Goal: Task Accomplishment & Management: Manage account settings

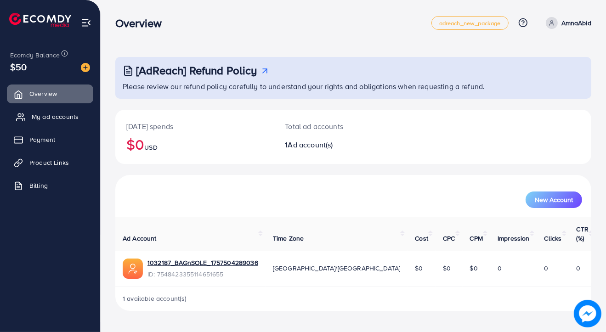
click at [47, 115] on span "My ad accounts" at bounding box center [55, 116] width 47 height 9
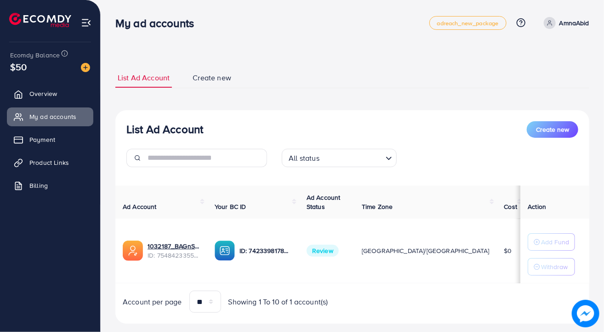
scroll to position [17, 0]
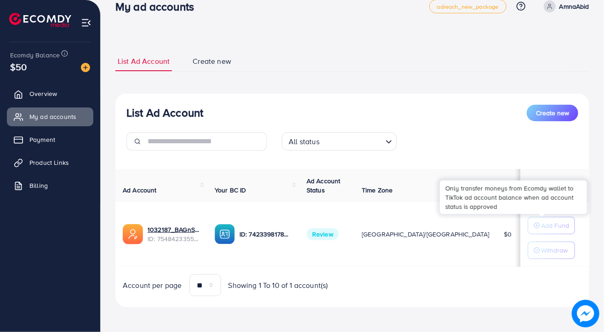
drag, startPoint x: 490, startPoint y: 255, endPoint x: 545, endPoint y: 224, distance: 62.8
click at [545, 224] on tr "1032187_BAGnSOLE_1757504289036 ID: 7548423355114651655 ID: 7423398178336194577 …" at bounding box center [373, 234] width 517 height 65
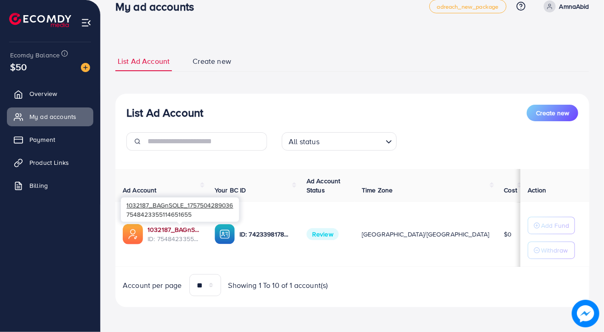
click at [184, 230] on link "1032187_BAGnSOLE_1757504289036" at bounding box center [174, 229] width 52 height 9
click at [32, 92] on span "Overview" at bounding box center [46, 93] width 28 height 9
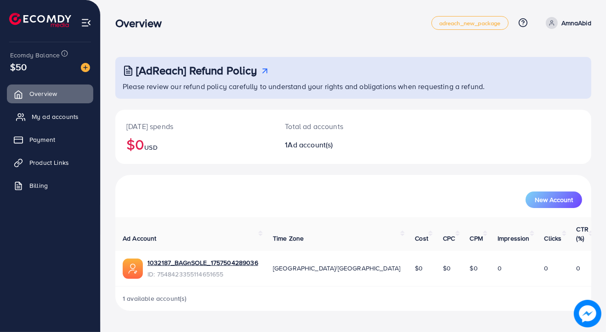
click at [61, 120] on span "My ad accounts" at bounding box center [55, 116] width 47 height 9
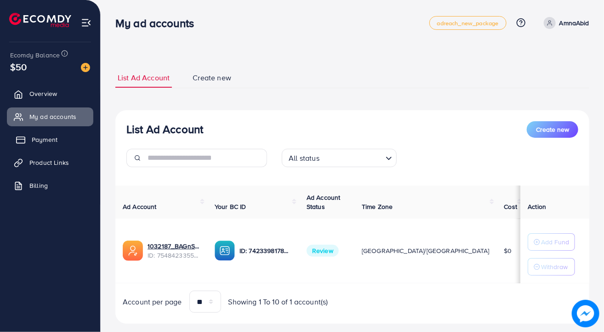
click at [55, 137] on span "Payment" at bounding box center [45, 139] width 26 height 9
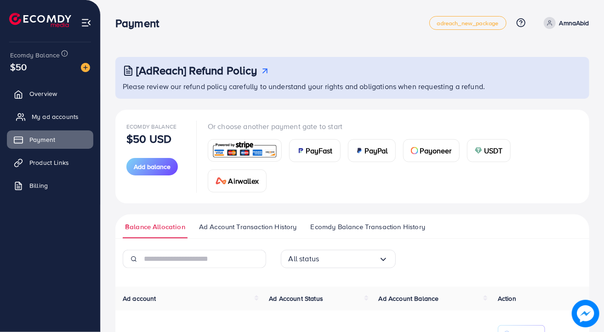
click at [72, 116] on span "My ad accounts" at bounding box center [55, 116] width 47 height 9
